Goal: Information Seeking & Learning: Learn about a topic

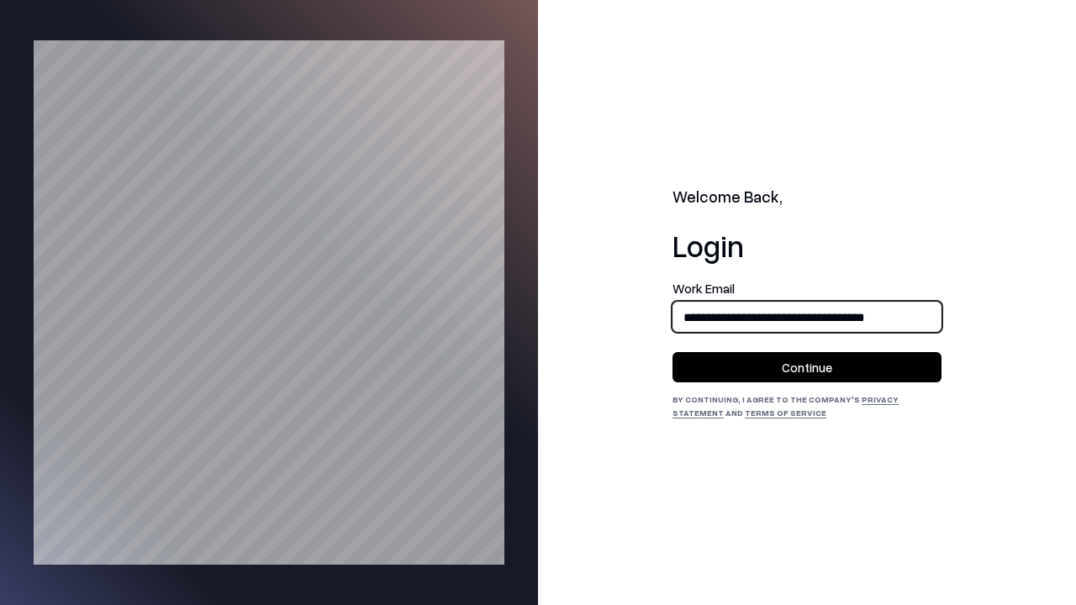
type input "**********"
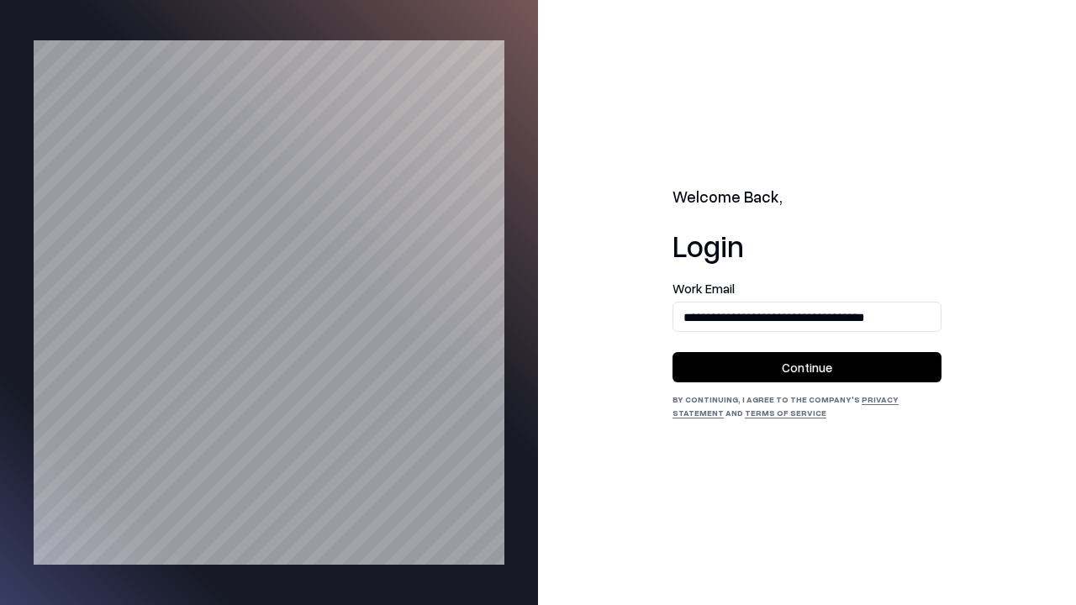
click at [807, 367] on button "Continue" at bounding box center [806, 367] width 269 height 30
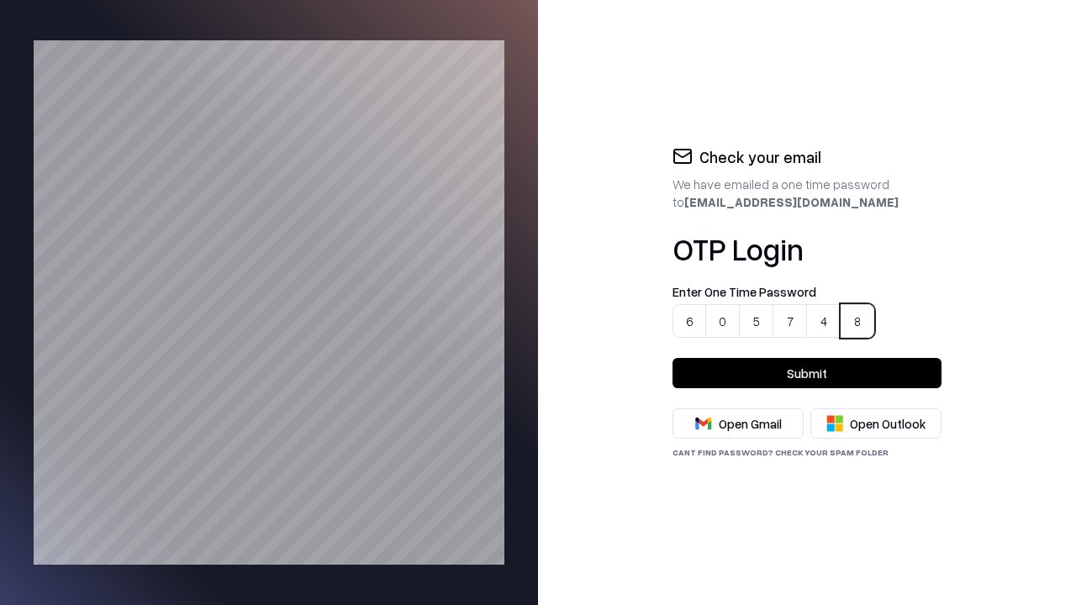
type input "******"
click at [807, 373] on button "Submit" at bounding box center [806, 373] width 269 height 30
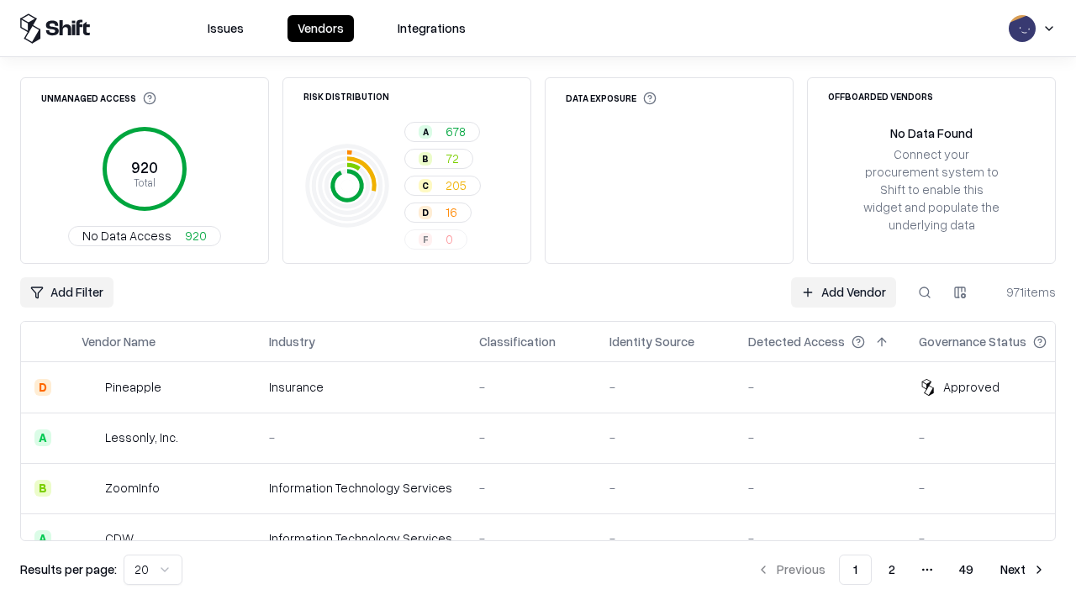
click at [150, 570] on html "Issues Vendors Integrations Unmanaged Access 920 Total No Data Access 920 Risk …" at bounding box center [538, 302] width 1076 height 605
click at [1023, 570] on button "Next" at bounding box center [1023, 570] width 66 height 30
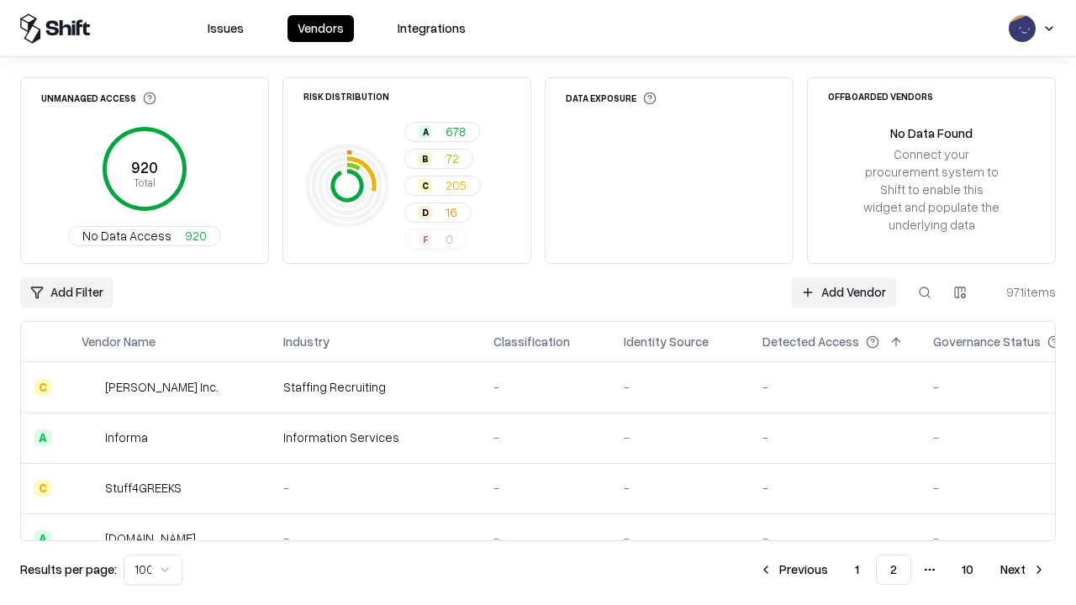
click at [1023, 570] on button "Next" at bounding box center [1023, 570] width 66 height 30
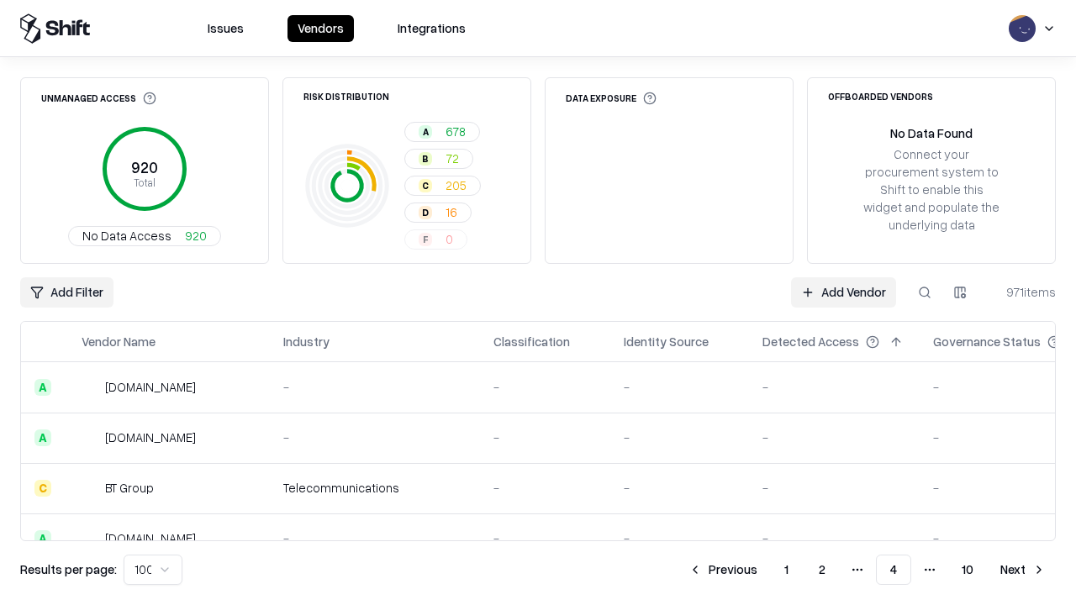
click at [1023, 570] on button "Next" at bounding box center [1023, 570] width 66 height 30
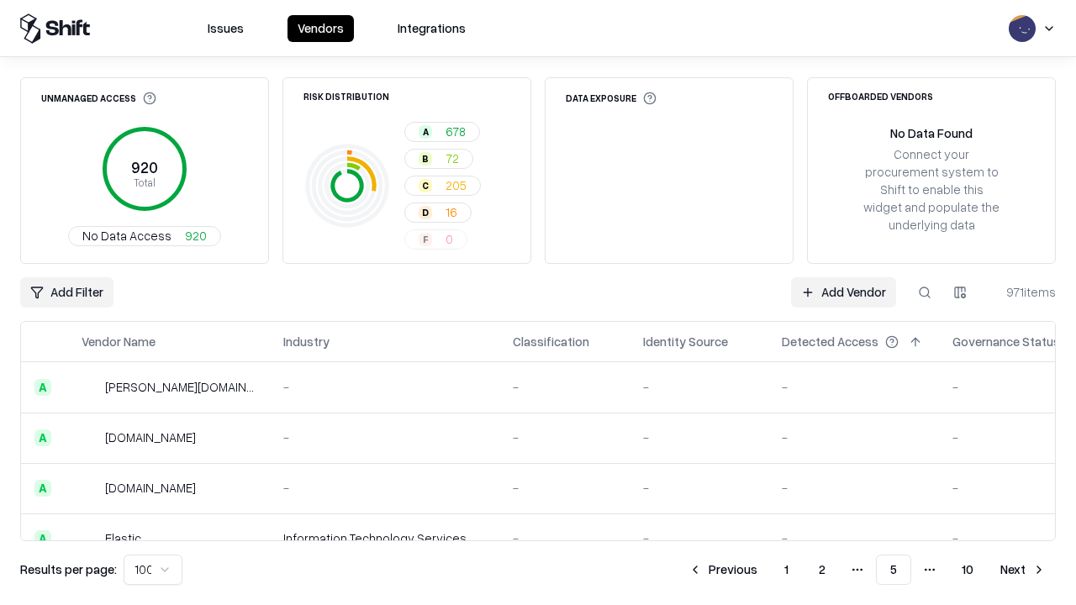
click at [1023, 570] on button "Next" at bounding box center [1023, 570] width 66 height 30
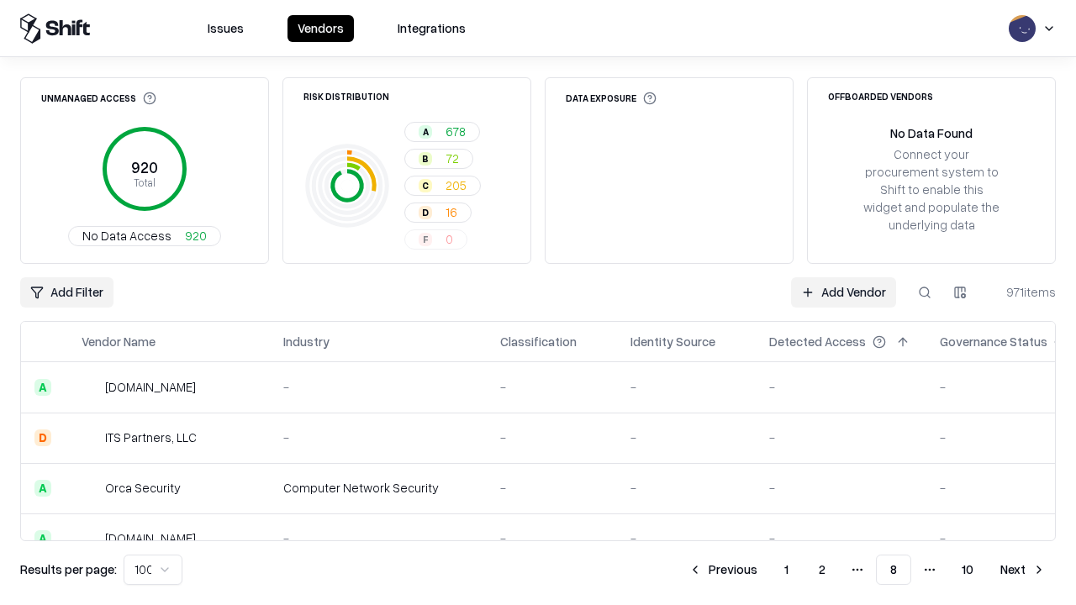
click at [1023, 570] on button "Next" at bounding box center [1023, 570] width 66 height 30
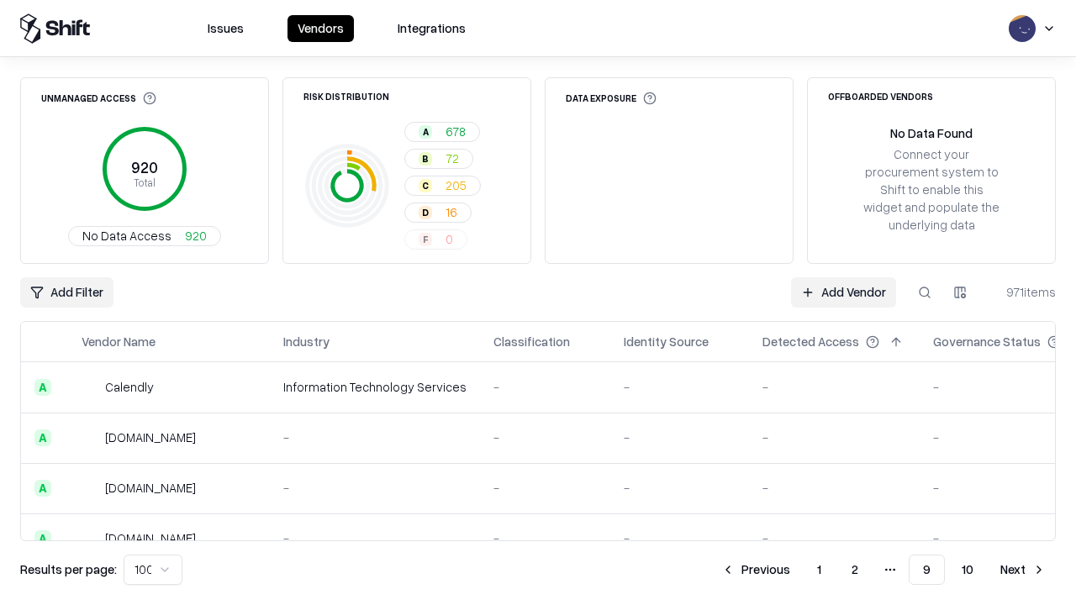
click at [1023, 570] on button "Next" at bounding box center [1023, 570] width 66 height 30
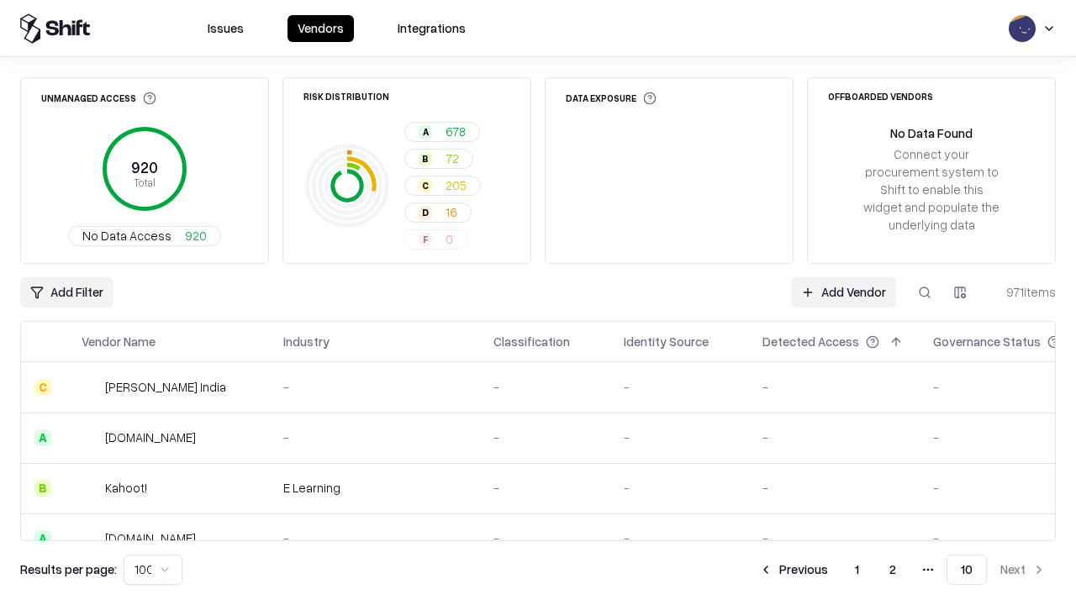
click at [794, 570] on button "Previous" at bounding box center [793, 570] width 89 height 30
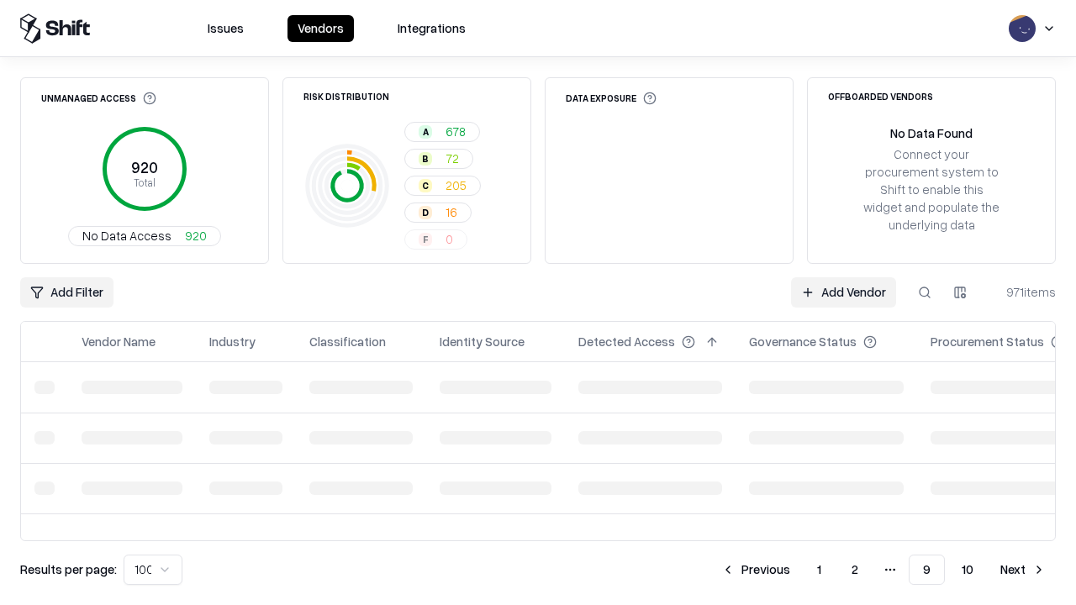
click at [757, 570] on button "Previous" at bounding box center [755, 570] width 89 height 30
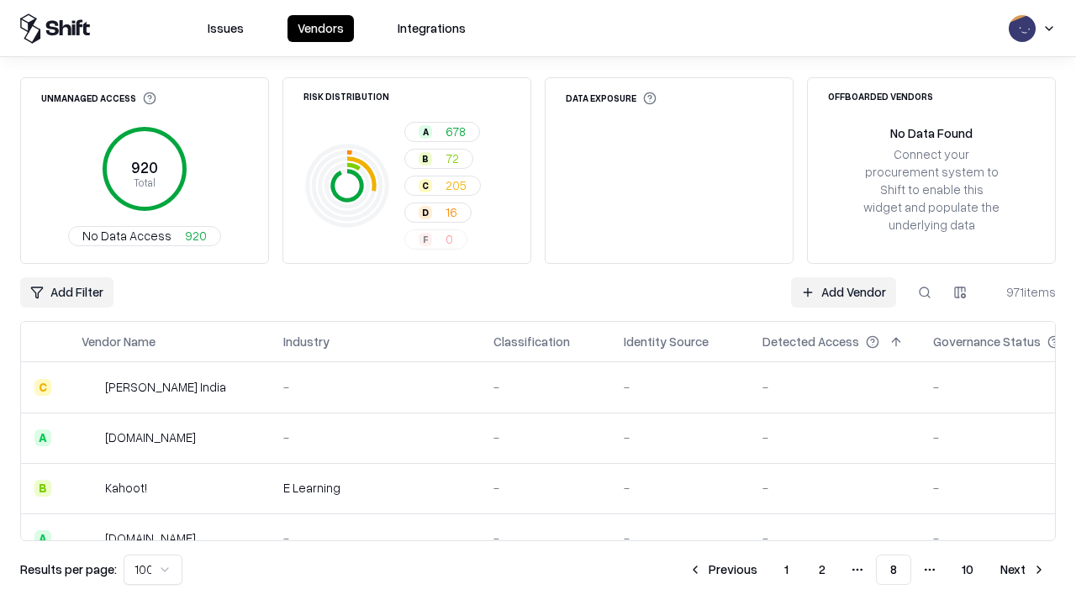
click at [724, 570] on button "Previous" at bounding box center [722, 570] width 89 height 30
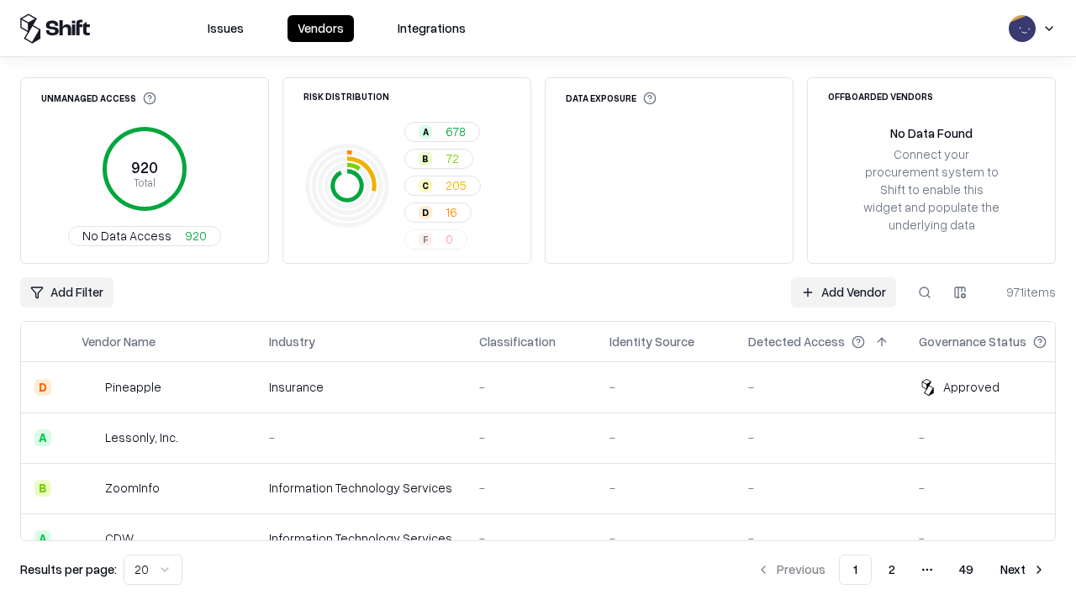
click at [538, 303] on div "Add Filter Add Vendor 971 items" at bounding box center [538, 292] width 1036 height 30
click at [66, 293] on html "Issues Vendors Integrations Unmanaged Access 920 Total No Data Access 920 Risk …" at bounding box center [538, 302] width 1076 height 605
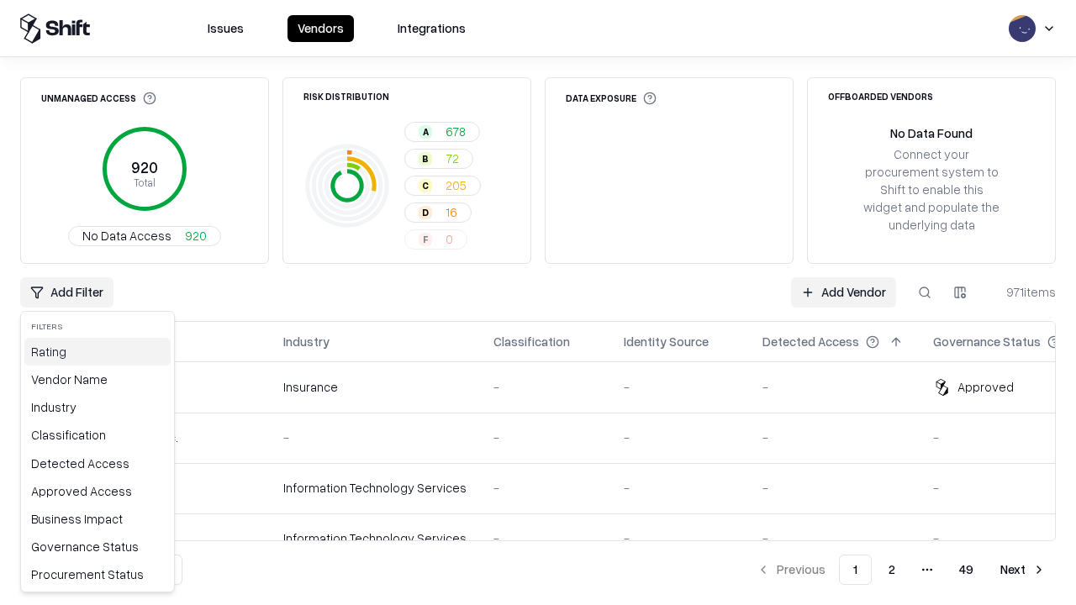
click at [93, 351] on div "Rating" at bounding box center [97, 352] width 146 height 28
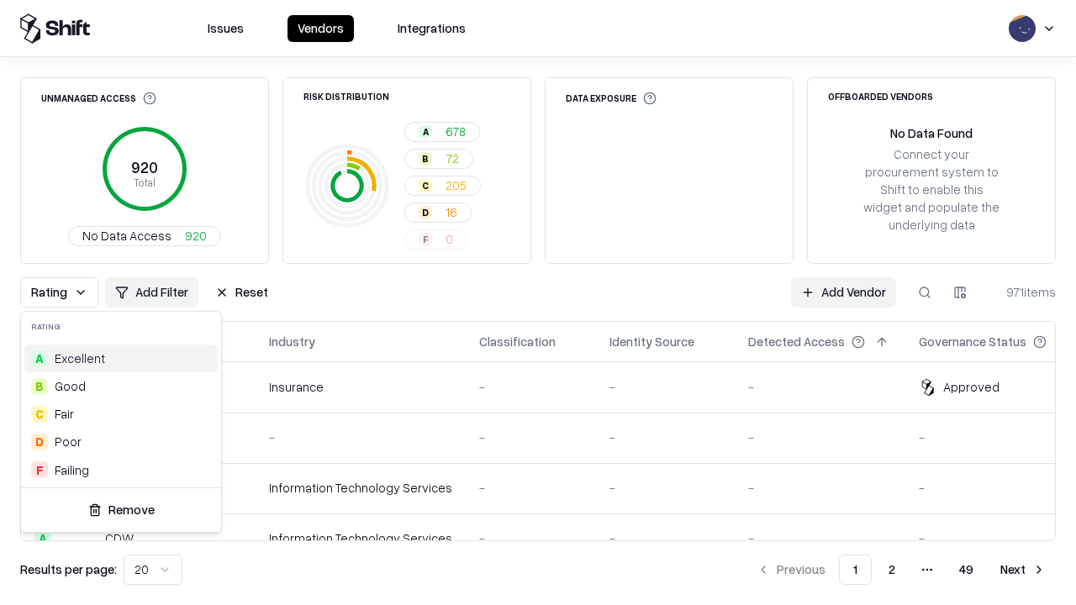
click at [538, 303] on html "Issues Vendors Integrations Unmanaged Access 920 Total No Data Access 920 Risk …" at bounding box center [538, 302] width 1076 height 605
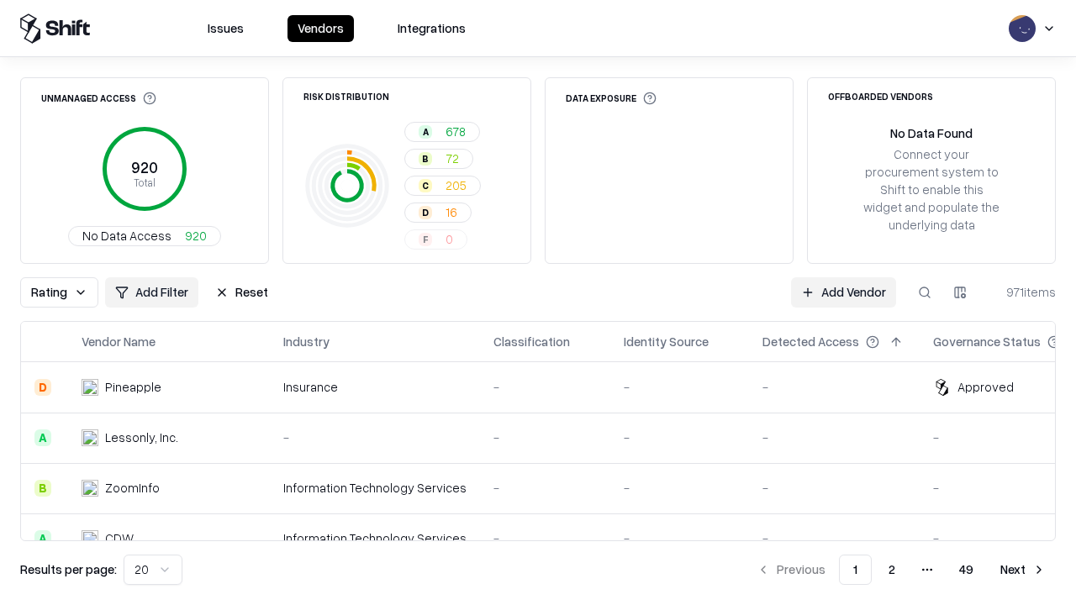
click at [237, 293] on button "Reset" at bounding box center [241, 292] width 73 height 30
click at [538, 303] on div "Rating Add Filter Reset Add Vendor 971 items" at bounding box center [538, 292] width 1036 height 30
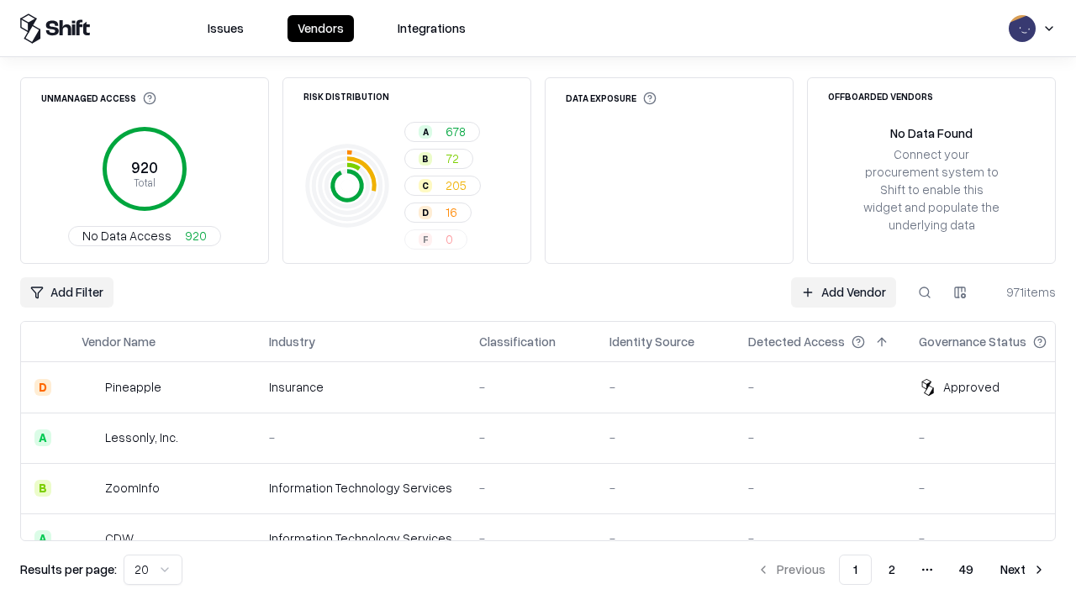
click at [66, 293] on html "Issues Vendors Integrations Unmanaged Access 920 Total No Data Access 920 Risk …" at bounding box center [538, 302] width 1076 height 605
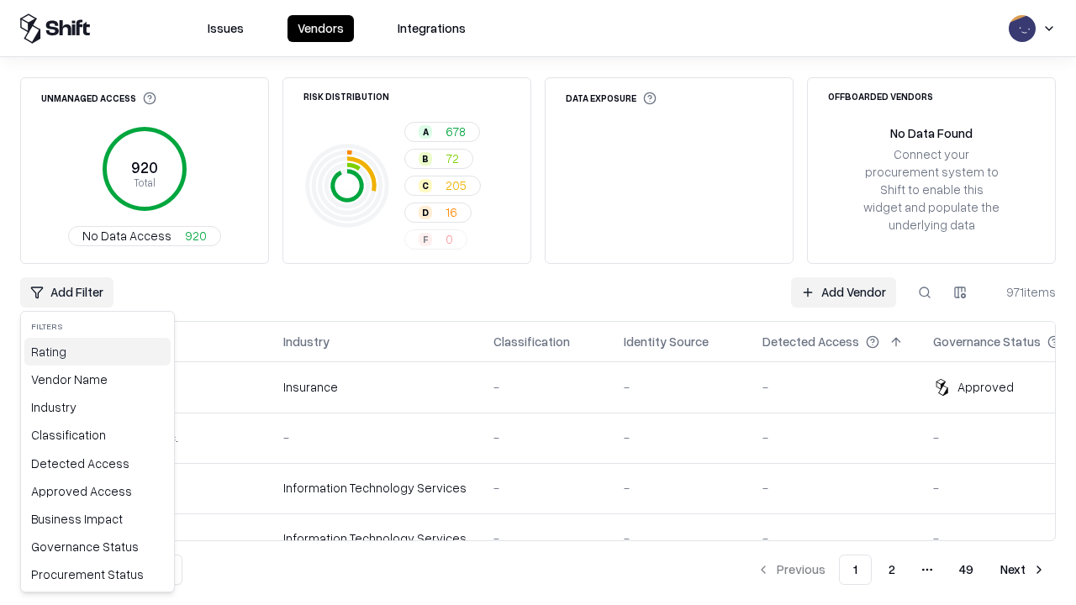
click at [93, 351] on div "Rating" at bounding box center [97, 352] width 146 height 28
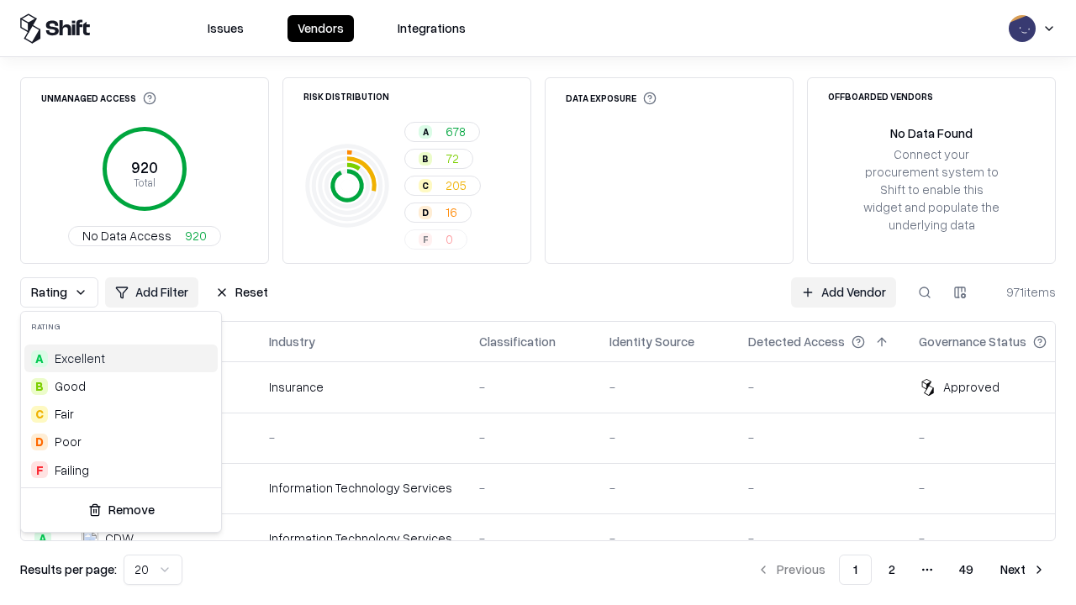
click at [118, 386] on div "B Good" at bounding box center [120, 386] width 193 height 28
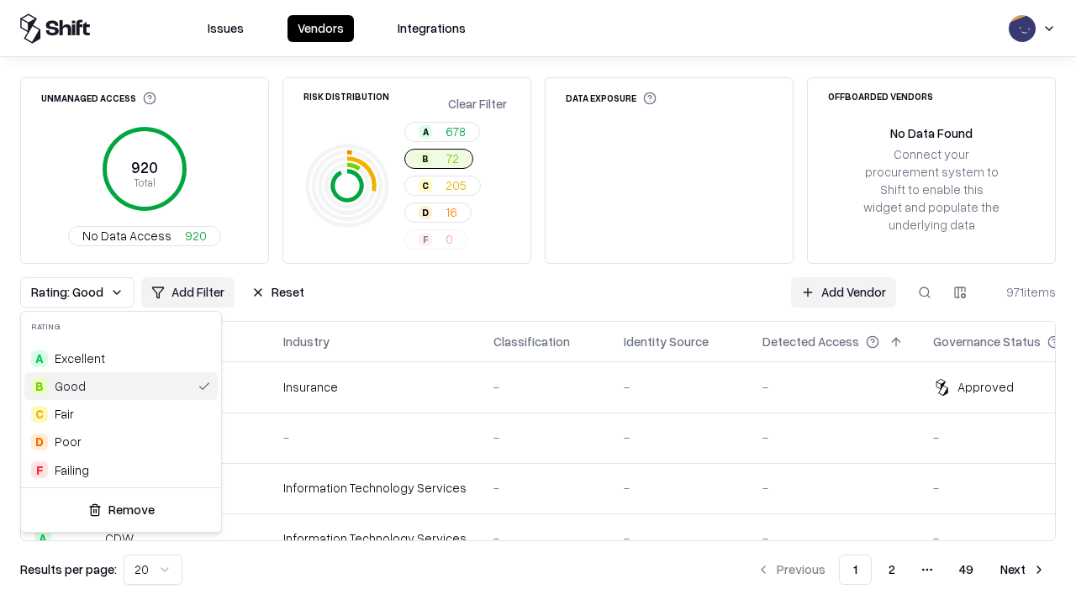
scroll to position [0, 3]
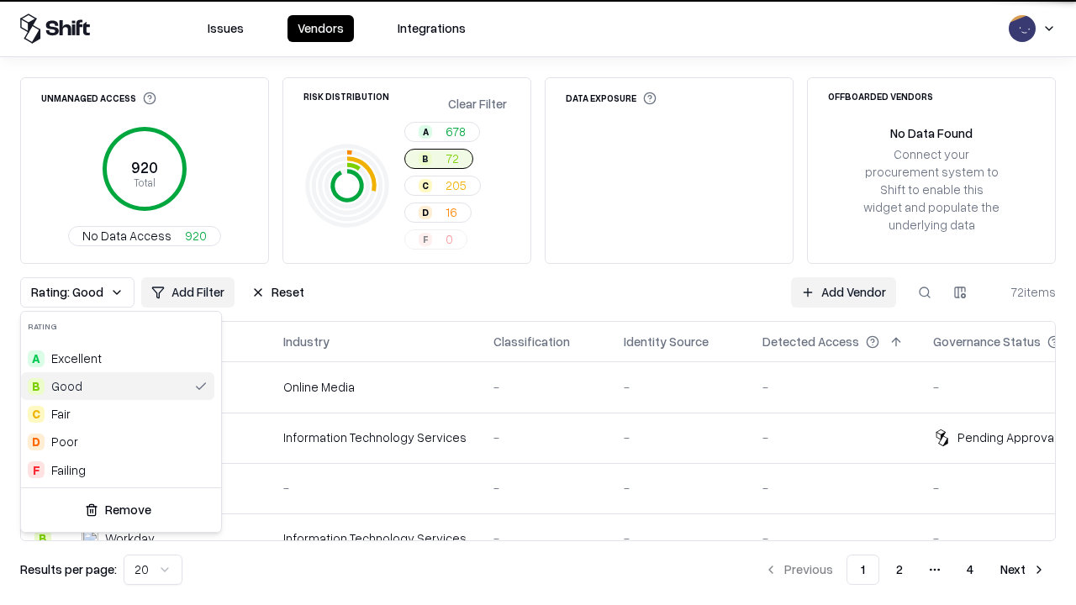
click at [538, 303] on html "Issues Vendors Integrations Unmanaged Access 920 Total No Data Access 920 Risk …" at bounding box center [538, 302] width 1076 height 605
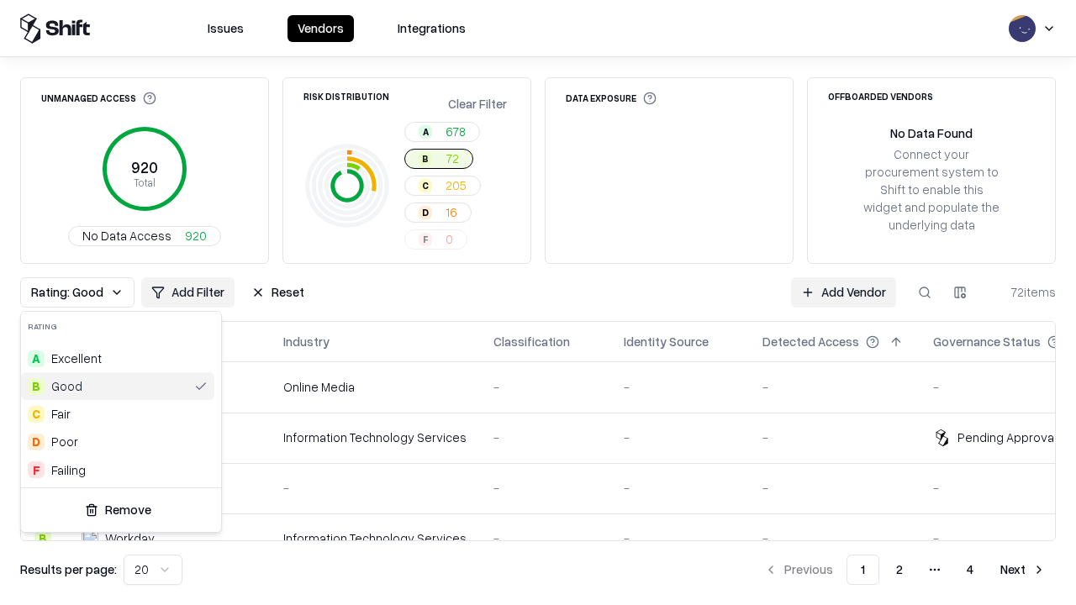
click at [538, 303] on div "Rating: Good Add Filter Reset Add Vendor 72 items" at bounding box center [538, 292] width 1036 height 30
click at [271, 293] on button "Reset" at bounding box center [277, 292] width 73 height 30
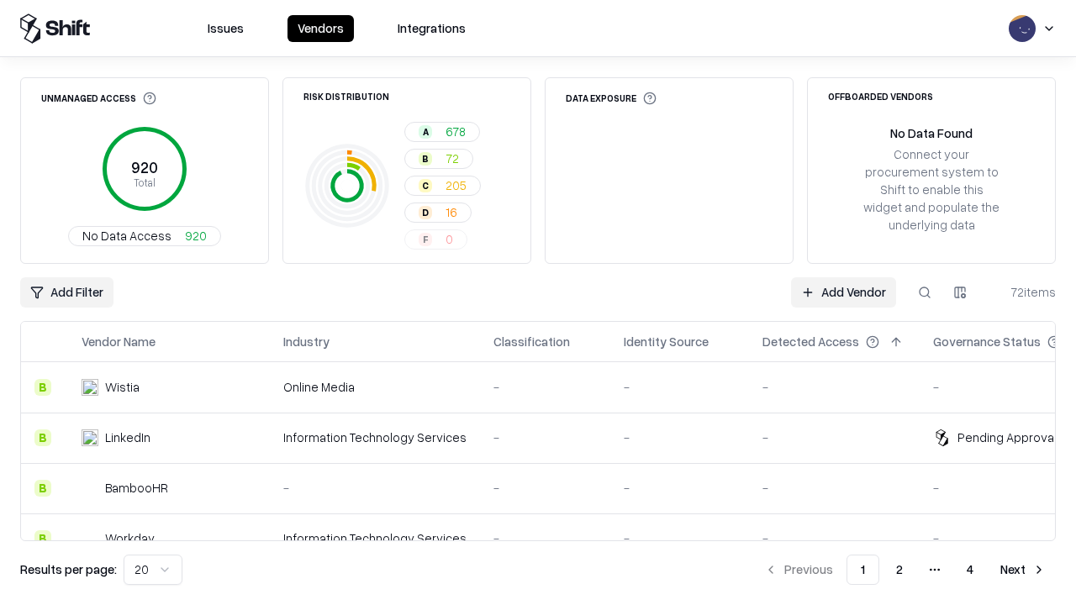
click at [538, 303] on div "Add Filter Add Vendor 72 items" at bounding box center [538, 292] width 1036 height 30
click at [66, 293] on html "Issues Vendors Integrations Unmanaged Access 920 Total No Data Access 920 Risk …" at bounding box center [538, 302] width 1076 height 605
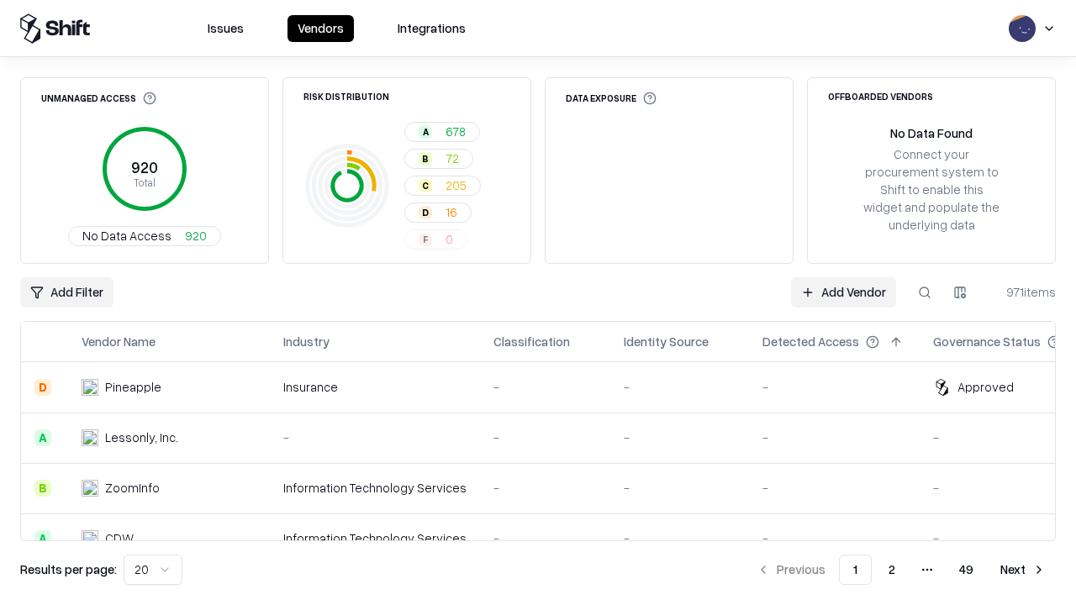
click at [960, 293] on html "Issues Vendors Integrations Unmanaged Access 920 Total No Data Access 920 Risk …" at bounding box center [538, 302] width 1076 height 605
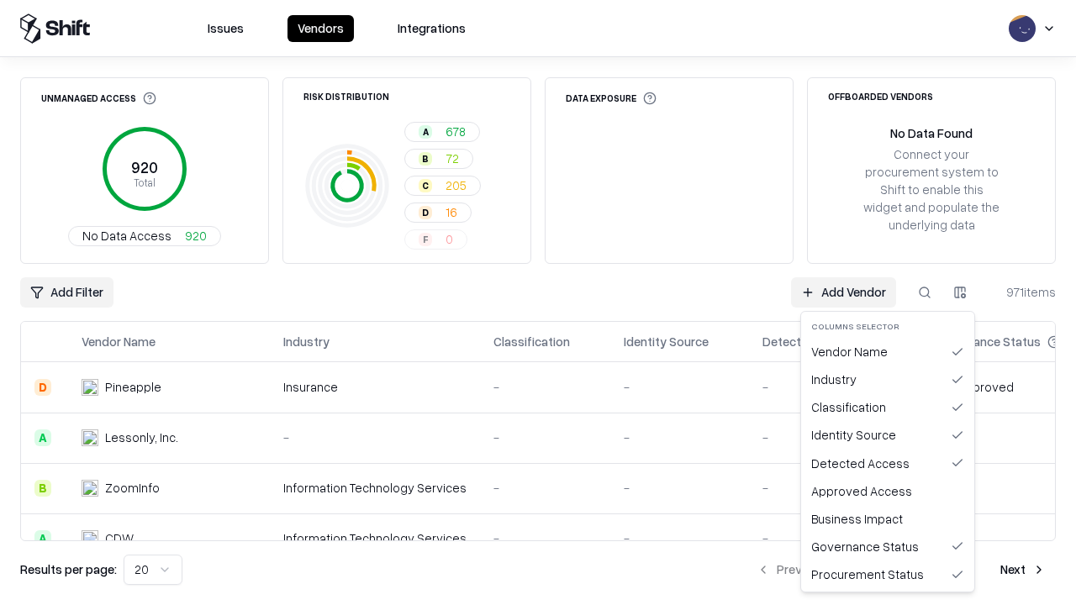
click at [538, 303] on html "Issues Vendors Integrations Unmanaged Access 920 Total No Data Access 920 Risk …" at bounding box center [538, 302] width 1076 height 605
click at [960, 293] on button "button" at bounding box center [960, 292] width 30 height 30
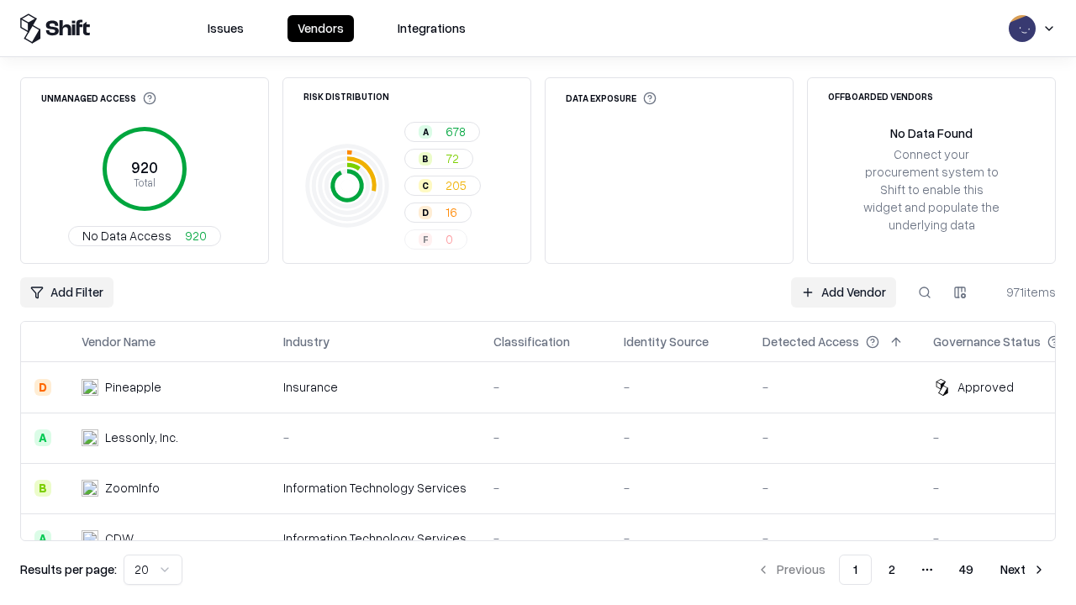
click at [960, 293] on html "Issues Vendors Integrations Unmanaged Access 920 Total No Data Access 920 Risk …" at bounding box center [538, 302] width 1076 height 605
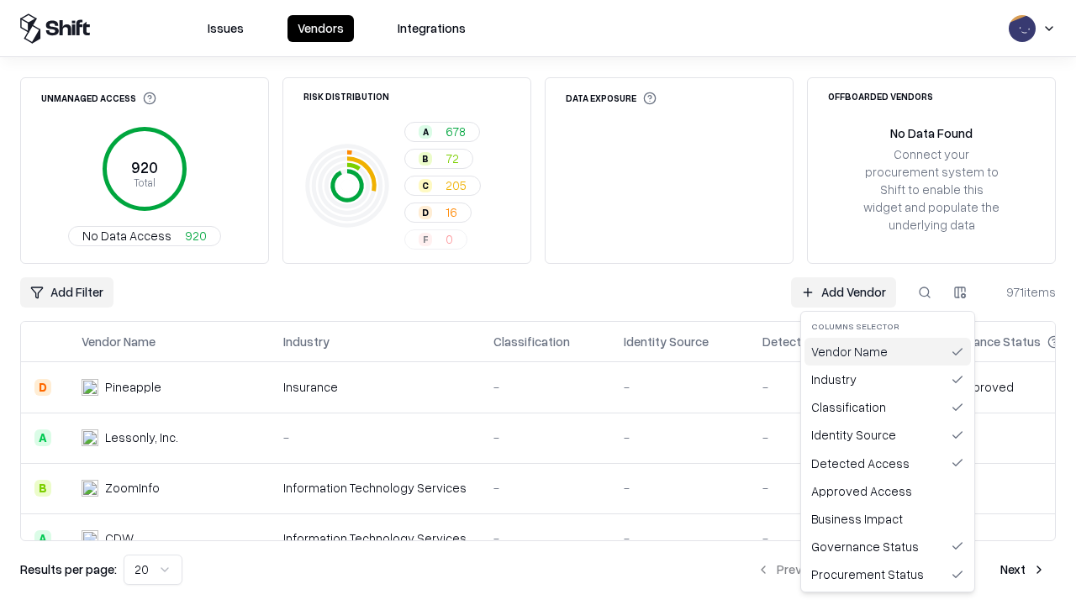
click at [888, 351] on div "Vendor Name" at bounding box center [887, 352] width 166 height 28
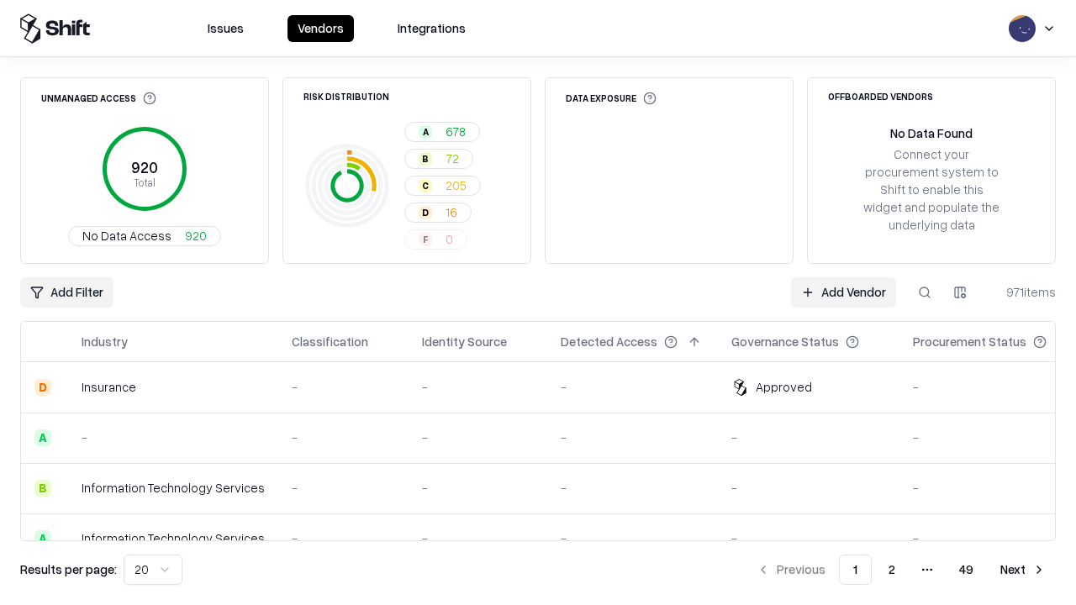
click at [960, 293] on html "Issues Vendors Integrations Unmanaged Access 920 Total No Data Access 920 Risk …" at bounding box center [538, 302] width 1076 height 605
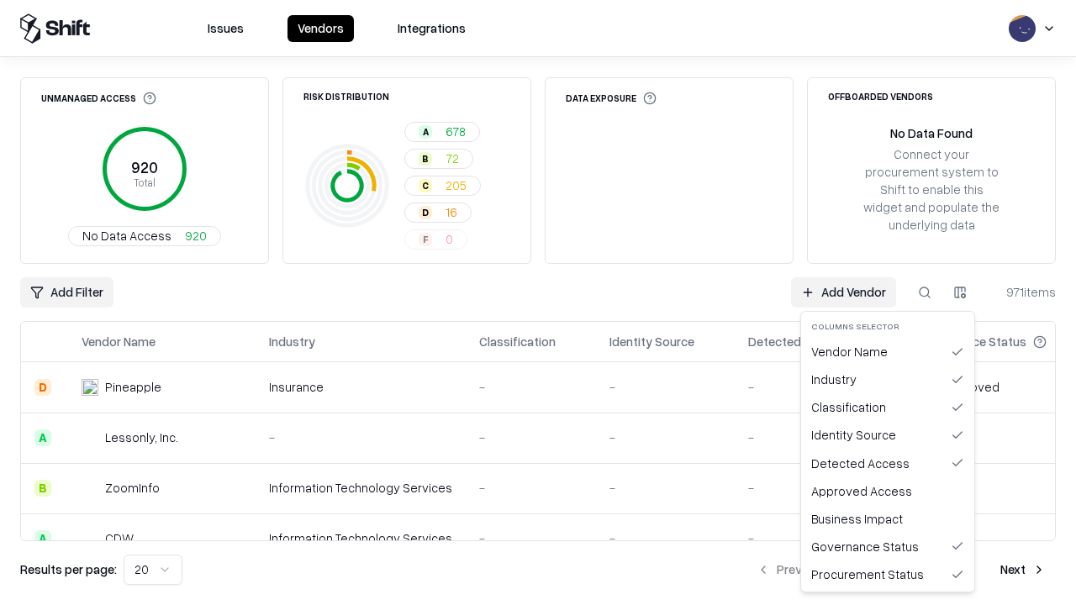
click at [960, 293] on html "Issues Vendors Integrations Unmanaged Access 920 Total No Data Access 920 Risk …" at bounding box center [538, 302] width 1076 height 605
click at [888, 379] on div "Industry" at bounding box center [887, 380] width 166 height 28
click at [960, 293] on button "button" at bounding box center [960, 292] width 30 height 30
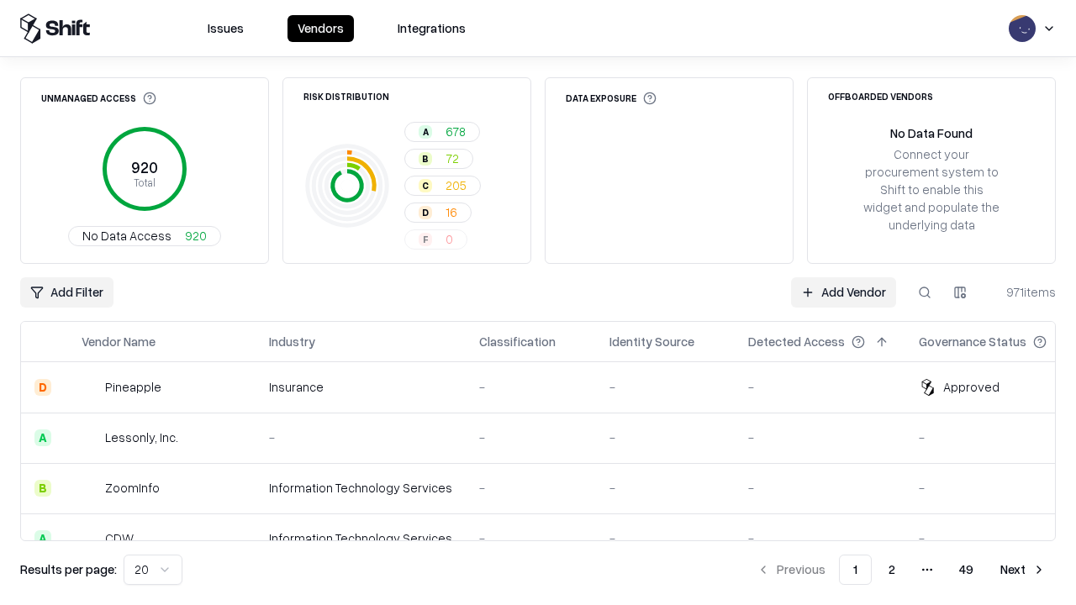
click at [150, 570] on html "Issues Vendors Integrations Unmanaged Access 920 Total No Data Access 920 Risk …" at bounding box center [538, 302] width 1076 height 605
click at [1023, 570] on button "Next" at bounding box center [1023, 570] width 66 height 30
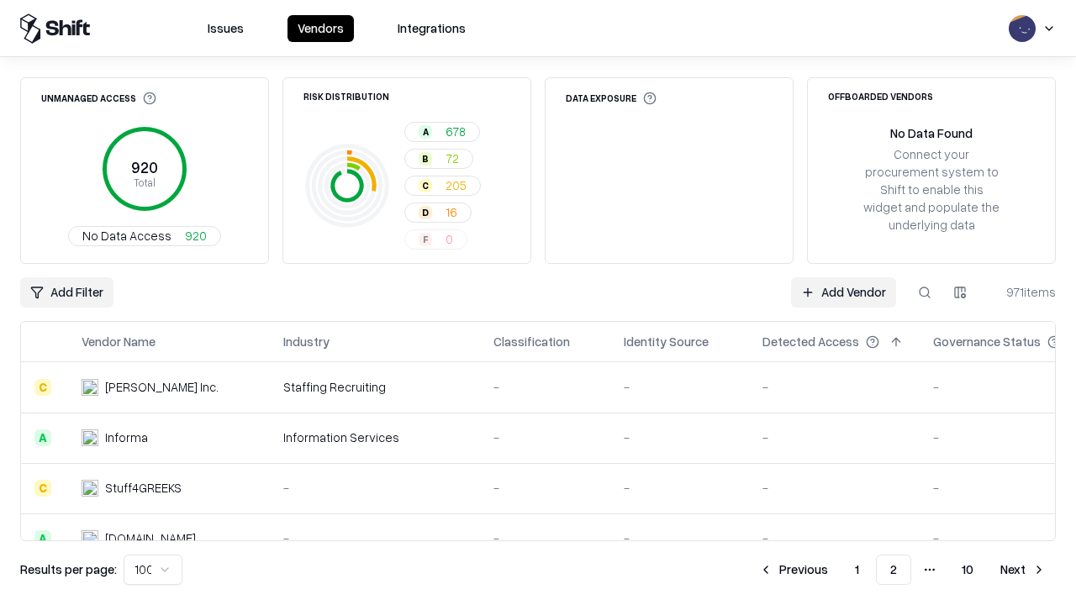
click at [1023, 570] on button "Next" at bounding box center [1023, 570] width 66 height 30
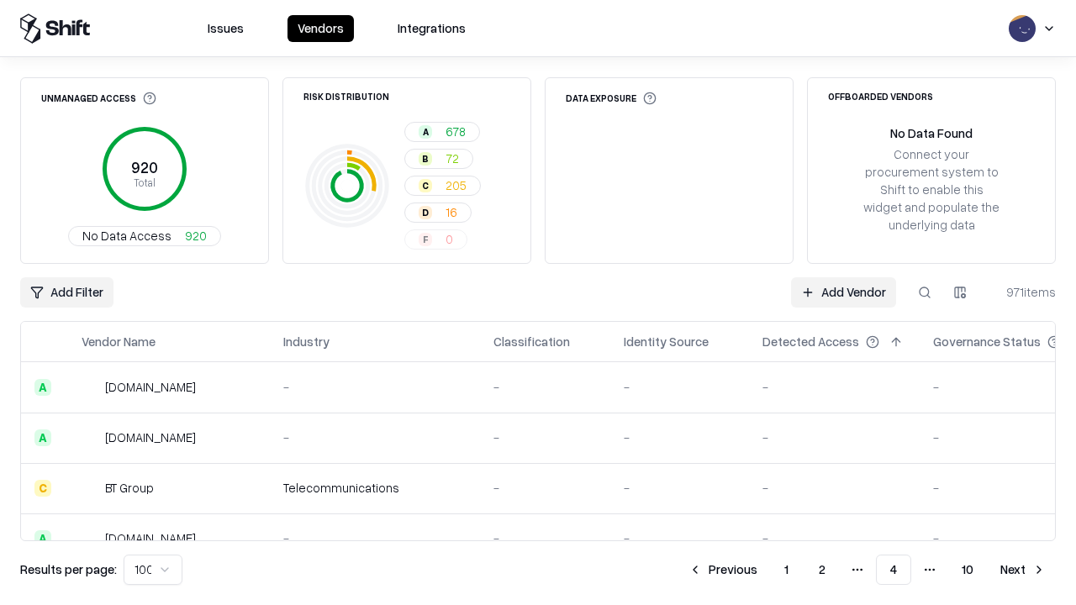
click at [1023, 570] on button "Next" at bounding box center [1023, 570] width 66 height 30
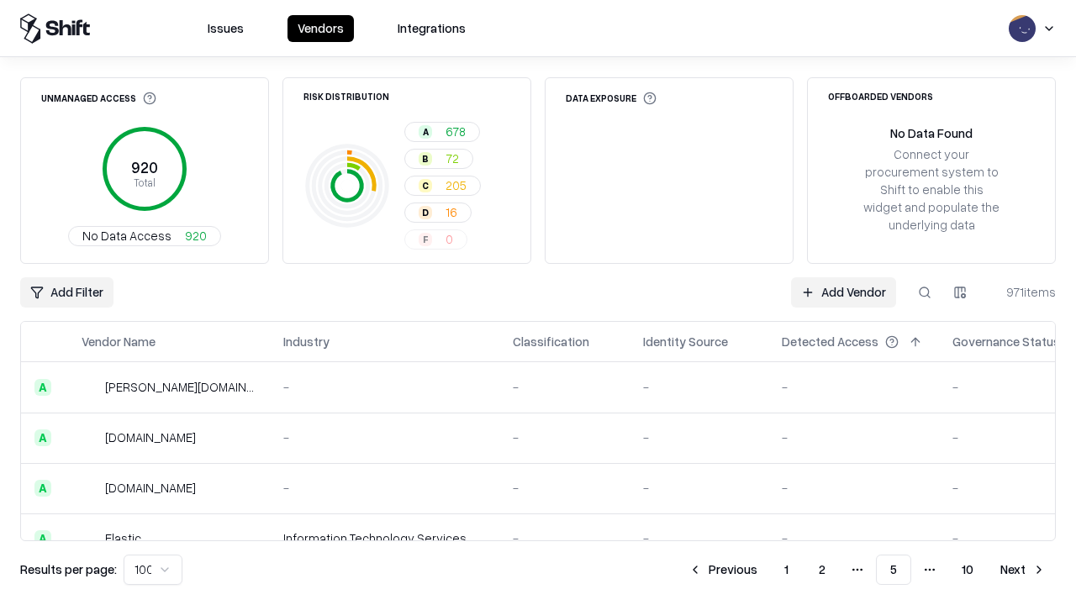
click at [1023, 570] on button "Next" at bounding box center [1023, 570] width 66 height 30
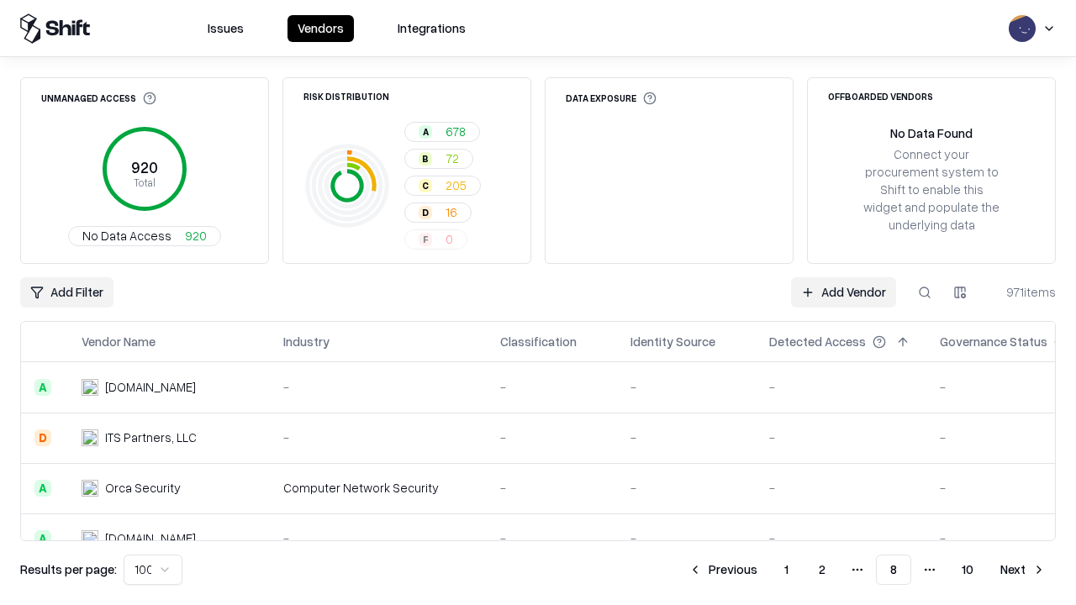
click at [1023, 570] on button "Next" at bounding box center [1023, 570] width 66 height 30
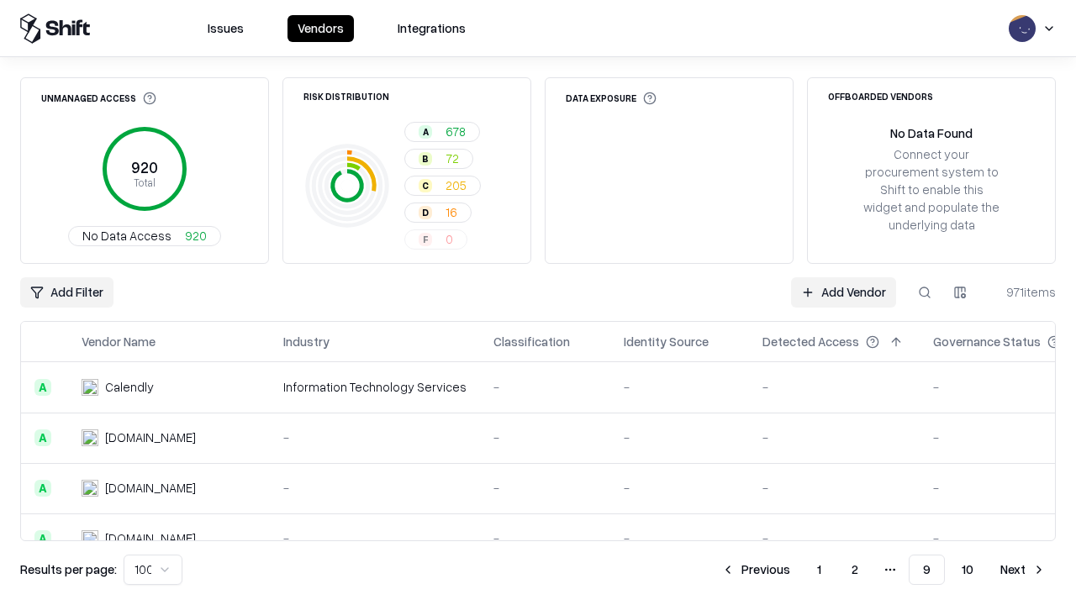
click at [1023, 570] on button "Next" at bounding box center [1023, 570] width 66 height 30
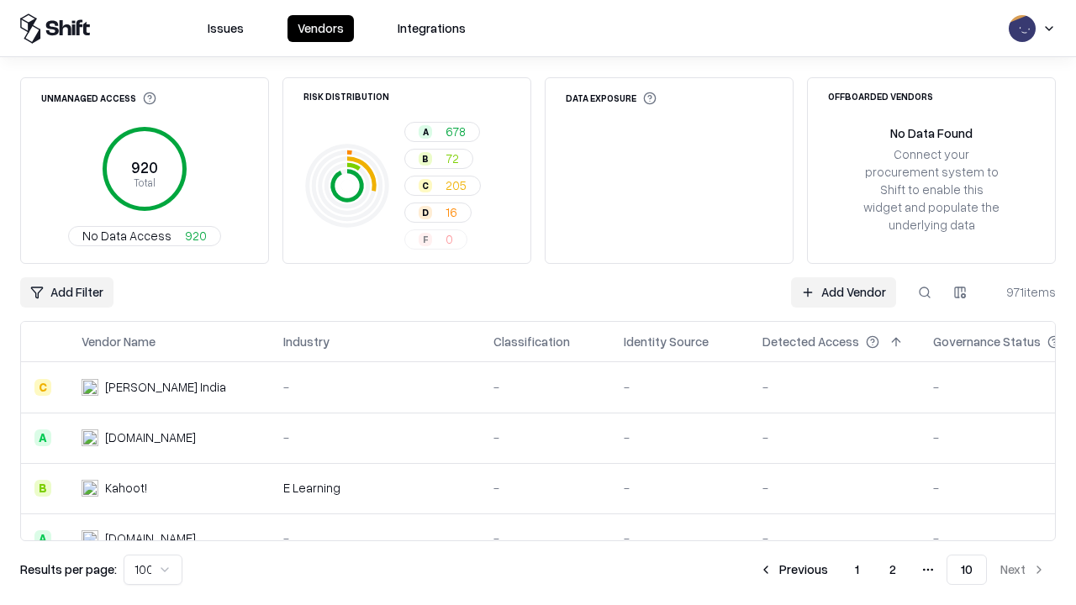
click at [794, 570] on button "Previous" at bounding box center [793, 570] width 89 height 30
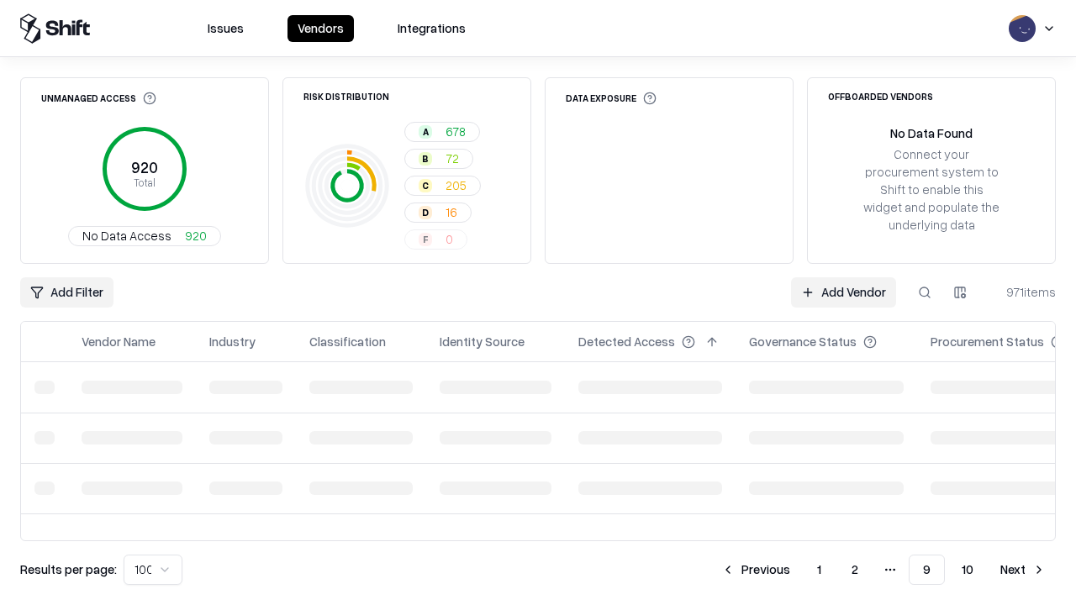
click at [757, 570] on button "Previous" at bounding box center [755, 570] width 89 height 30
click at [724, 570] on button "Previous" at bounding box center [755, 570] width 89 height 30
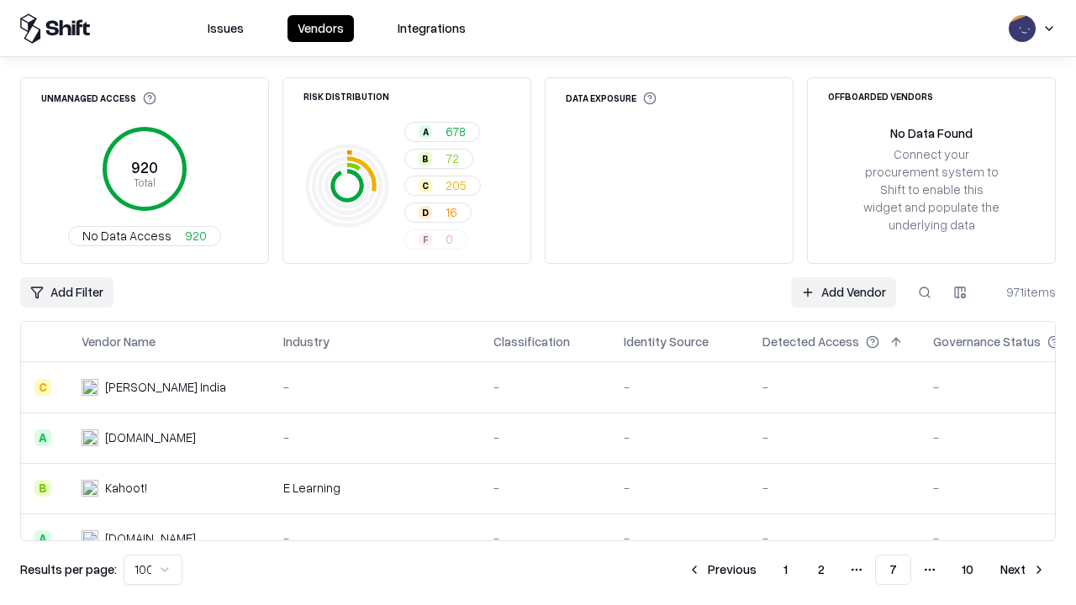
click at [724, 570] on button "Previous" at bounding box center [721, 570] width 89 height 30
click at [724, 570] on button "Previous" at bounding box center [722, 570] width 89 height 30
click at [757, 570] on button "Previous" at bounding box center [722, 570] width 89 height 30
